Goal: Check status: Check status

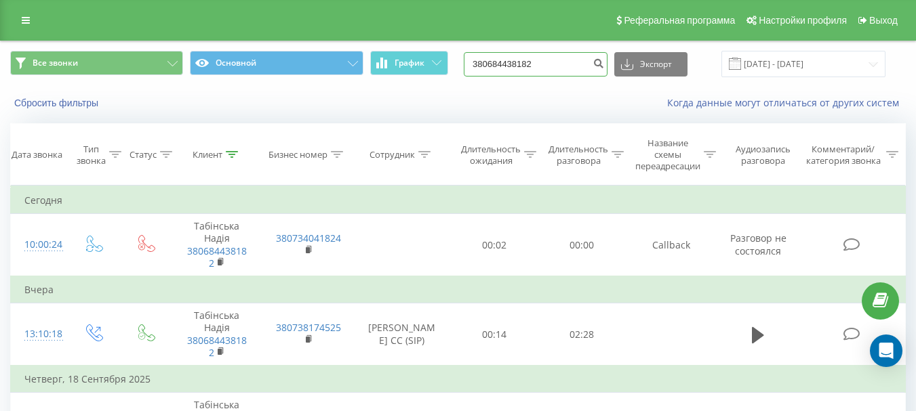
drag, startPoint x: 554, startPoint y: 62, endPoint x: 472, endPoint y: 66, distance: 81.4
click at [472, 66] on div "Все звонки Основной График 380684438182 Экспорт .csv .xls .xlsx [DATE] - [DATE]" at bounding box center [457, 64] width 895 height 26
paste input "950089078"
type input "380950089078"
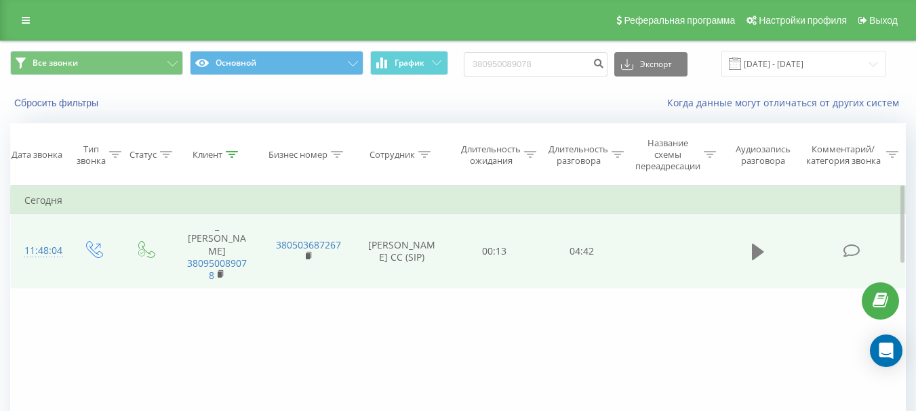
click at [757, 243] on icon at bounding box center [758, 251] width 12 height 16
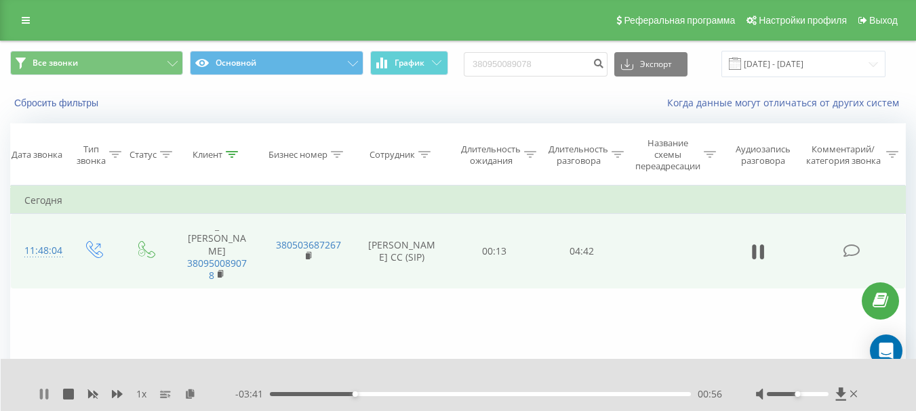
click at [41, 394] on icon at bounding box center [41, 394] width 3 height 11
